Goal: Task Accomplishment & Management: Complete application form

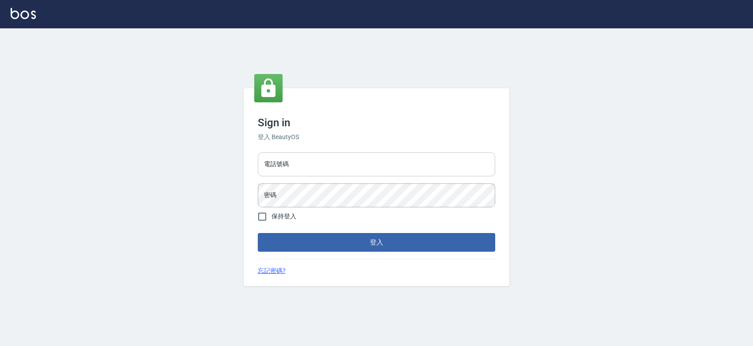
click at [317, 163] on input "電話號碼" at bounding box center [376, 164] width 237 height 24
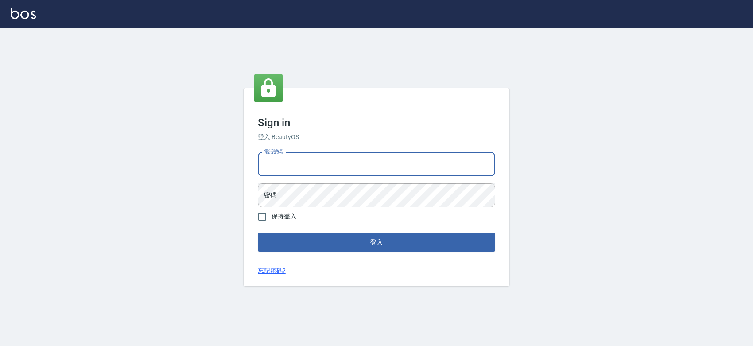
type input "0427061917"
